Goal: Find contact information: Obtain details needed to contact an individual or organization

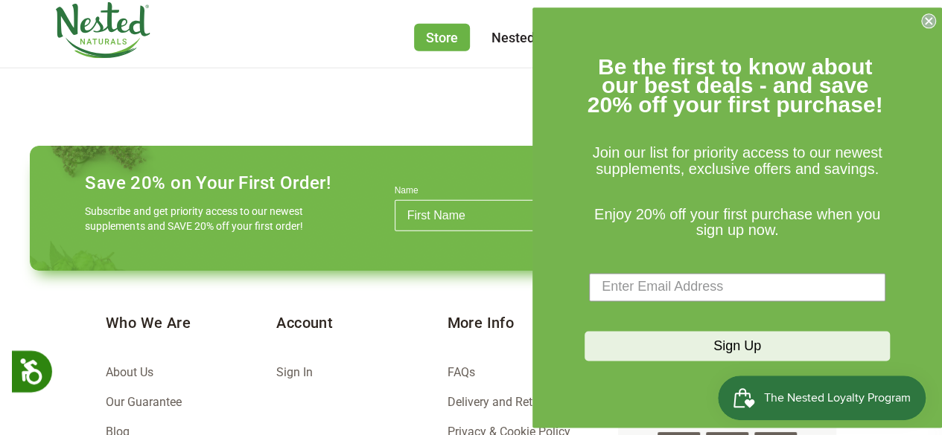
scroll to position [2159, 0]
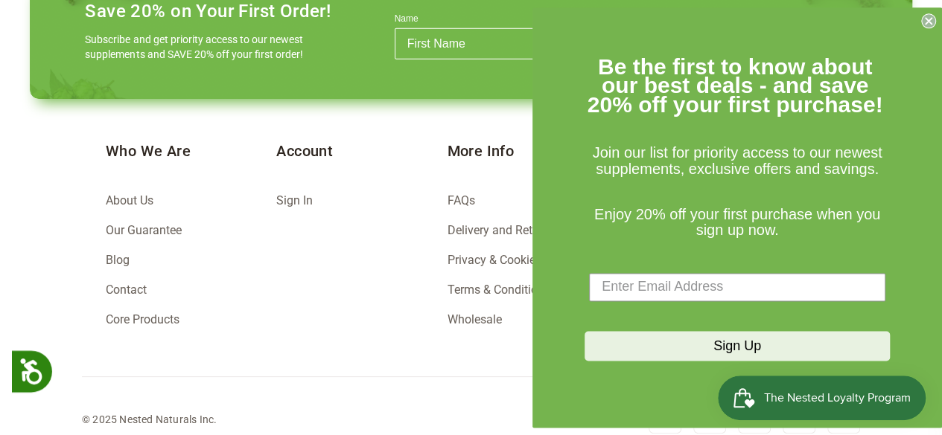
click at [927, 17] on circle "Close dialog" at bounding box center [929, 20] width 14 height 14
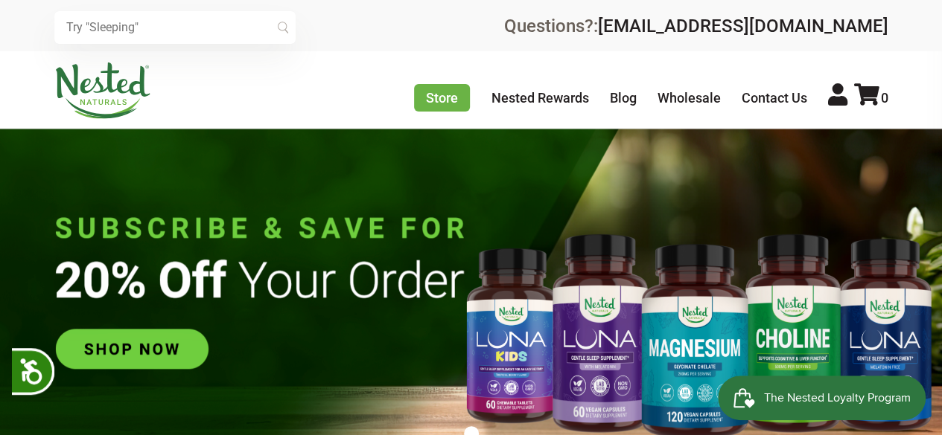
scroll to position [0, 785]
click at [770, 99] on link "Contact Us" at bounding box center [774, 98] width 66 height 16
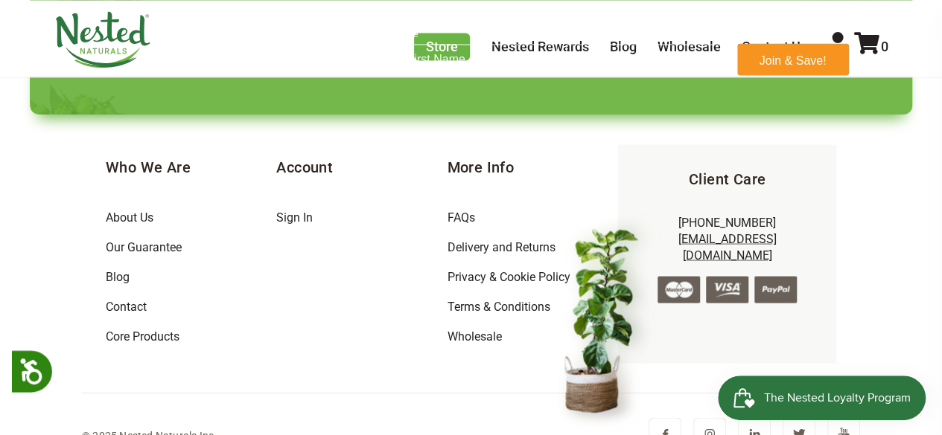
scroll to position [1370, 0]
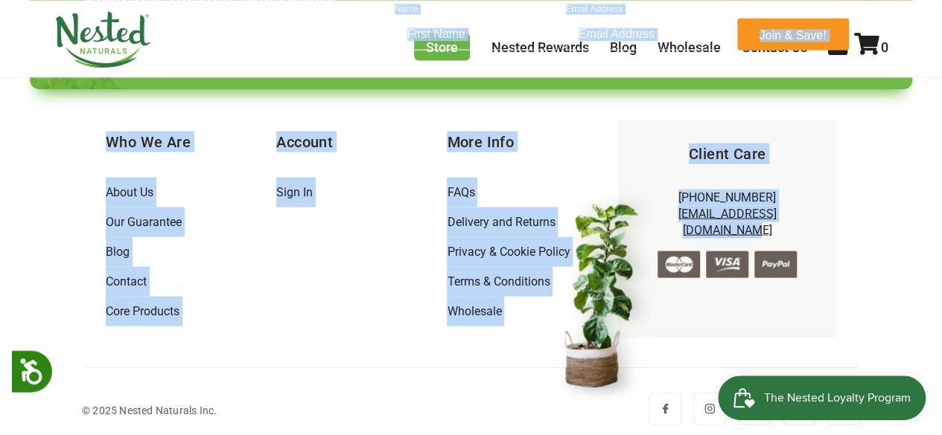
drag, startPoint x: 816, startPoint y: 208, endPoint x: 658, endPoint y: 220, distance: 158.2
click at [834, 211] on div "Client Care 1-866-992-3677 support@nestednaturals.com" at bounding box center [727, 228] width 218 height 218
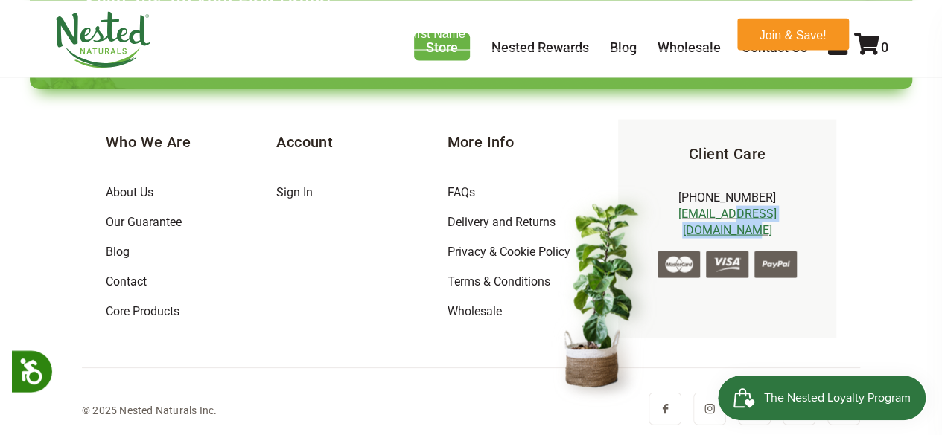
drag, startPoint x: 816, startPoint y: 211, endPoint x: 687, endPoint y: 215, distance: 128.9
click at [703, 217] on div "Client Care 1-866-992-3677 support@nestednaturals.com" at bounding box center [727, 228] width 218 height 218
click at [645, 208] on img at bounding box center [605, 296] width 110 height 223
click at [651, 204] on img at bounding box center [605, 296] width 110 height 223
click at [652, 209] on img at bounding box center [605, 296] width 110 height 223
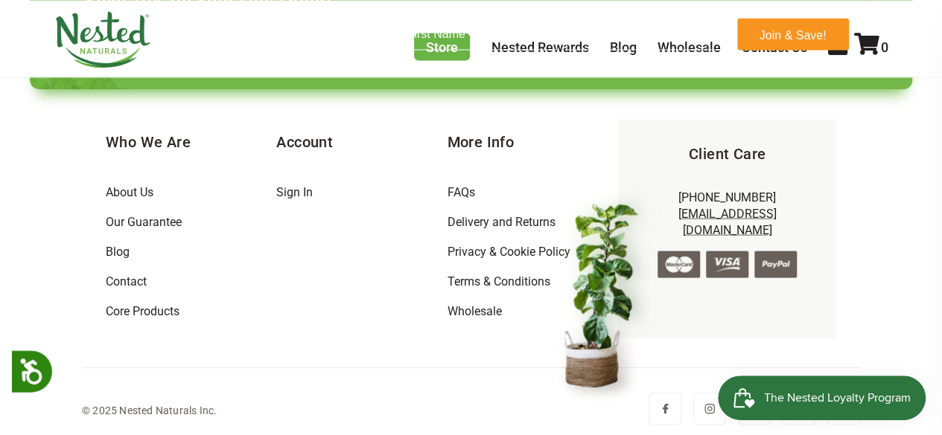
click at [621, 179] on div "Client Care 1-866-992-3677 support@nestednaturals.com" at bounding box center [727, 228] width 218 height 218
drag, startPoint x: 809, startPoint y: 208, endPoint x: 661, endPoint y: 214, distance: 148.2
click at [661, 214] on p "1-866-992-3677 support@nestednaturals.com" at bounding box center [727, 214] width 170 height 50
click at [628, 185] on img at bounding box center [605, 296] width 110 height 223
click at [654, 232] on img at bounding box center [605, 296] width 110 height 223
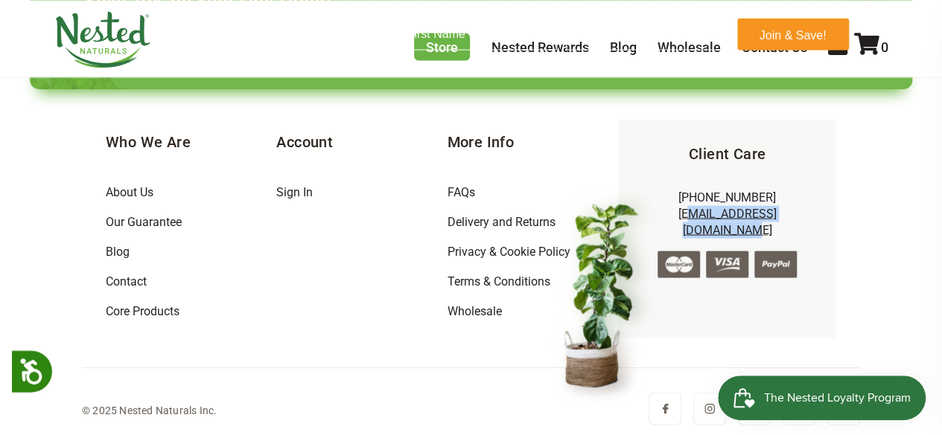
click at [645, 219] on img at bounding box center [605, 296] width 110 height 223
click at [574, 167] on div "More Info FAQs Delivery and Returns Privacy & Cookie Policy Terms & Conditions …" at bounding box center [532, 228] width 170 height 218
click at [572, 168] on div "More Info FAQs Delivery and Returns Privacy & Cookie Policy Terms & Conditions …" at bounding box center [532, 228] width 170 height 218
drag, startPoint x: 809, startPoint y: 211, endPoint x: 662, endPoint y: 217, distance: 146.8
click at [662, 217] on p "1-866-992-3677 support@nestednaturals.com" at bounding box center [727, 214] width 170 height 50
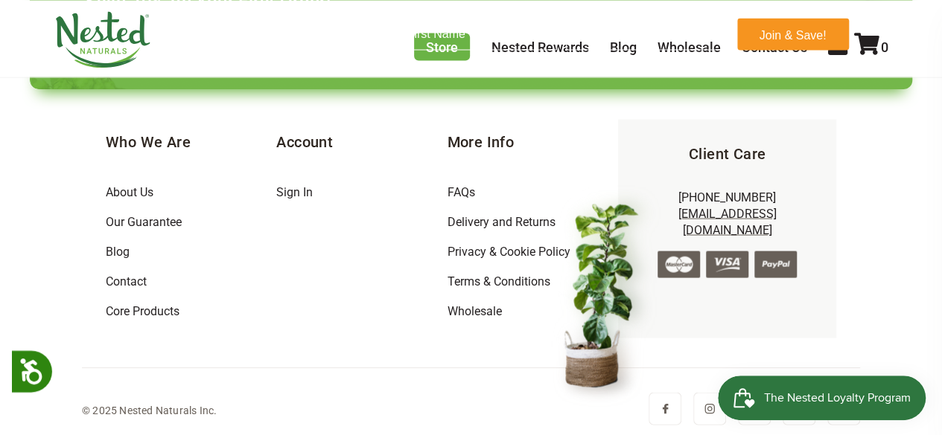
click at [618, 156] on div "Client Care 1-866-992-3677 support@nestednaturals.com" at bounding box center [727, 228] width 218 height 218
drag, startPoint x: 810, startPoint y: 206, endPoint x: 700, endPoint y: 214, distance: 110.4
click at [700, 214] on p "1-866-992-3677 support@nestednaturals.com" at bounding box center [727, 214] width 170 height 50
click at [870, 223] on footer "Save 20% on Your First Order! Subscribe and get priority access to our newest s…" at bounding box center [471, 196] width 942 height 488
drag, startPoint x: 814, startPoint y: 212, endPoint x: 662, endPoint y: 211, distance: 151.9
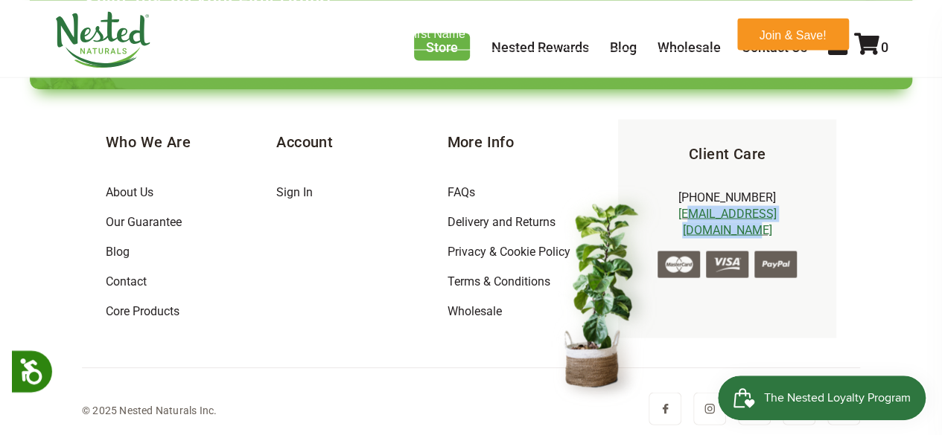
click at [662, 211] on div "Client Care 1-866-992-3677 support@nestednaturals.com" at bounding box center [727, 228] width 218 height 218
copy link "pport@nestednaturals.com"
click at [558, 169] on div "More Info FAQs Delivery and Returns Privacy & Cookie Policy Terms & Conditions …" at bounding box center [532, 228] width 170 height 218
